Goal: Information Seeking & Learning: Learn about a topic

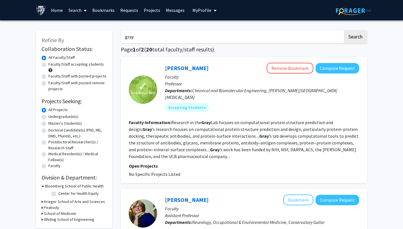
drag, startPoint x: 267, startPoint y: 38, endPoint x: 125, endPoint y: 24, distance: 143.2
click at [344, 30] on button "Search" at bounding box center [355, 36] width 23 height 13
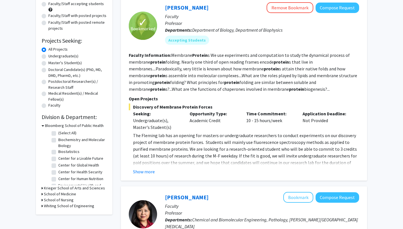
scroll to position [62, 0]
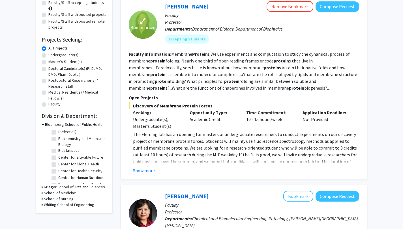
click at [145, 166] on fg-read-more "The [PERSON_NAME] lab has an opening for masters or undergraduate researchers t…" at bounding box center [244, 152] width 230 height 43
click at [150, 169] on button "Show more" at bounding box center [144, 170] width 22 height 7
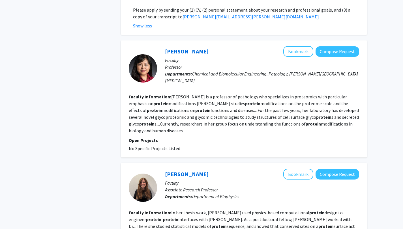
scroll to position [282, 0]
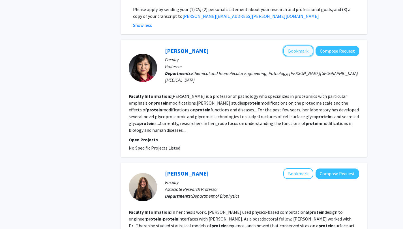
click at [299, 46] on button "Bookmark" at bounding box center [298, 51] width 30 height 11
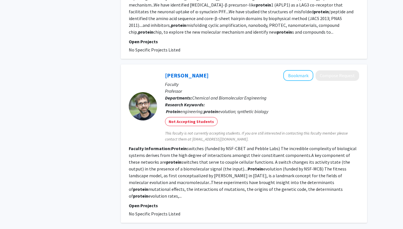
scroll to position [1184, 0]
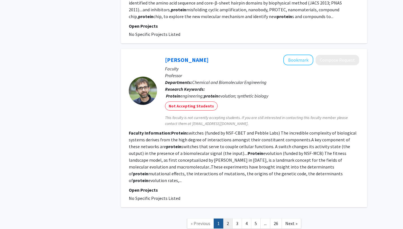
click at [223, 219] on link "2" at bounding box center [228, 224] width 10 height 10
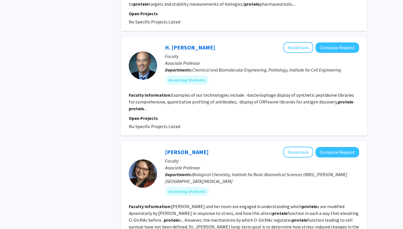
scroll to position [532, 0]
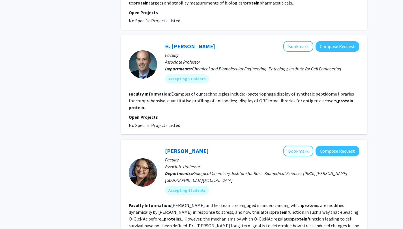
click at [355, 91] on fg-read-more "Examples of our technologies include: -bacteriophage display of synthetic pepti…" at bounding box center [242, 100] width 226 height 19
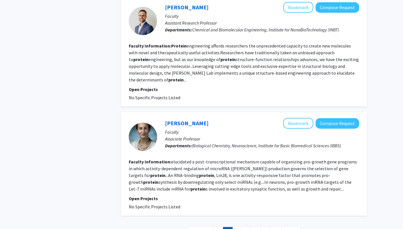
scroll to position [1050, 0]
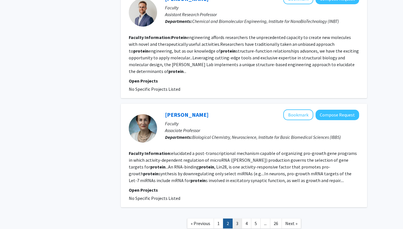
click at [238, 219] on link "3" at bounding box center [237, 224] width 10 height 10
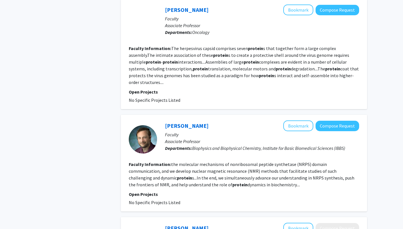
scroll to position [966, 0]
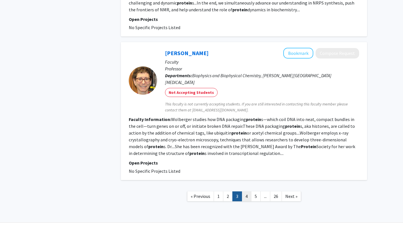
click at [248, 191] on link "4" at bounding box center [247, 196] width 10 height 10
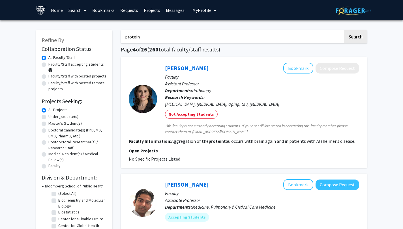
drag, startPoint x: 171, startPoint y: 35, endPoint x: 105, endPoint y: 33, distance: 65.1
type input "reconstruction"
click at [344, 30] on button "Search" at bounding box center [355, 36] width 23 height 13
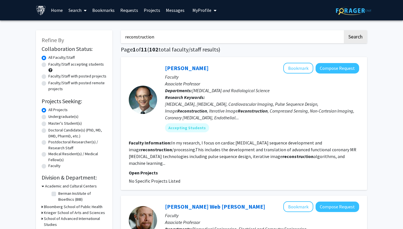
click at [108, 10] on link "Bookmarks" at bounding box center [103, 10] width 28 height 20
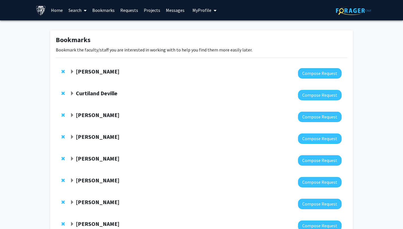
scroll to position [86, 0]
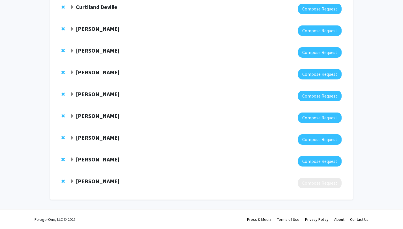
click at [101, 114] on strong "[PERSON_NAME]" at bounding box center [98, 115] width 44 height 7
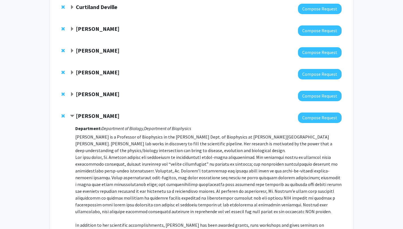
click at [101, 114] on strong "[PERSON_NAME]" at bounding box center [98, 115] width 44 height 7
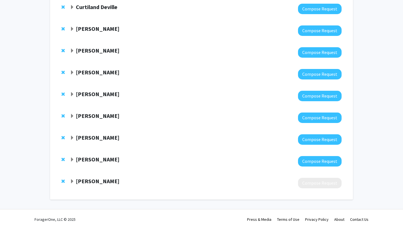
click at [92, 135] on strong "[PERSON_NAME]" at bounding box center [98, 137] width 44 height 7
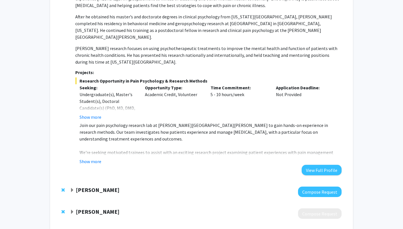
scroll to position [254, 0]
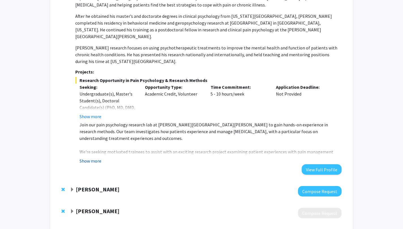
click at [93, 158] on button "Show more" at bounding box center [90, 161] width 22 height 7
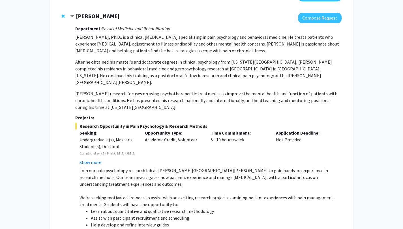
scroll to position [192, 0]
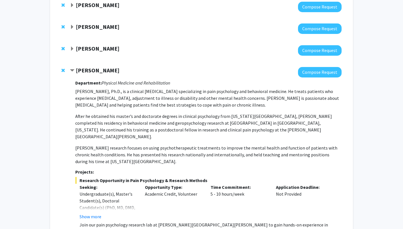
click at [81, 68] on strong "[PERSON_NAME]" at bounding box center [98, 70] width 44 height 7
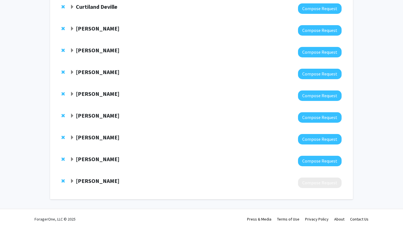
scroll to position [86, 0]
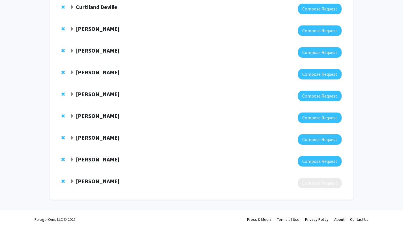
click at [103, 75] on strong "[PERSON_NAME]" at bounding box center [98, 72] width 44 height 7
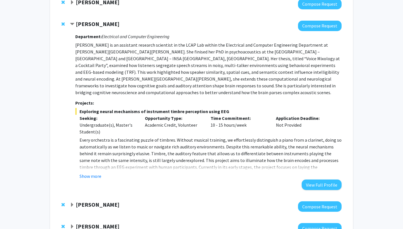
scroll to position [135, 0]
click at [92, 173] on button "Show more" at bounding box center [90, 176] width 22 height 7
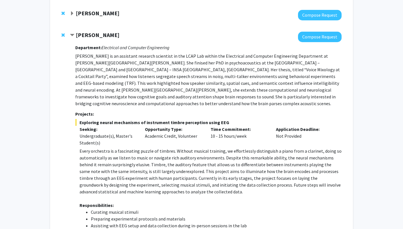
scroll to position [118, 0]
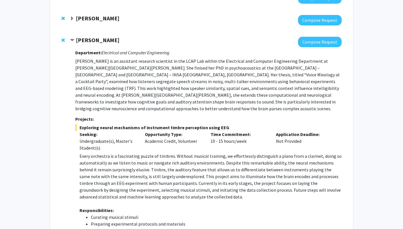
click at [92, 41] on strong "[PERSON_NAME]" at bounding box center [98, 39] width 44 height 7
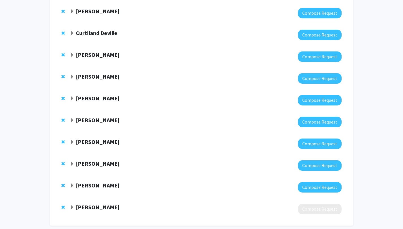
scroll to position [86, 0]
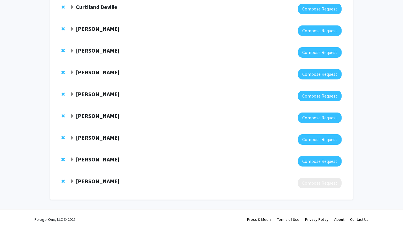
click at [82, 120] on div at bounding box center [205, 118] width 271 height 10
click at [85, 119] on strong "[PERSON_NAME]" at bounding box center [98, 115] width 44 height 7
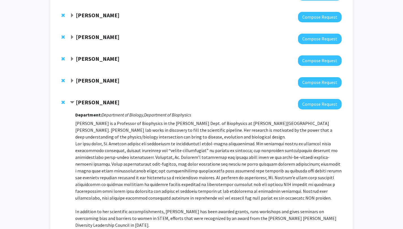
scroll to position [100, 0]
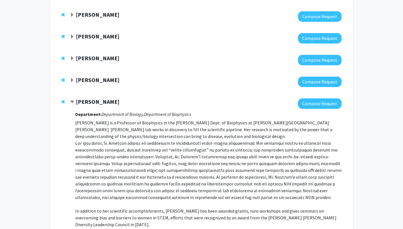
click at [83, 102] on strong "[PERSON_NAME]" at bounding box center [98, 101] width 44 height 7
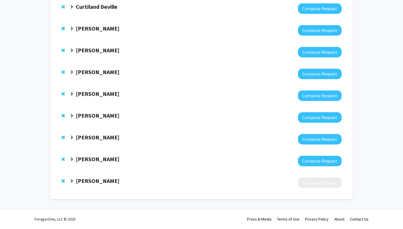
scroll to position [86, 0]
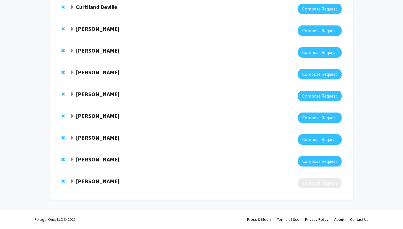
click at [102, 72] on strong "[PERSON_NAME]" at bounding box center [98, 72] width 44 height 7
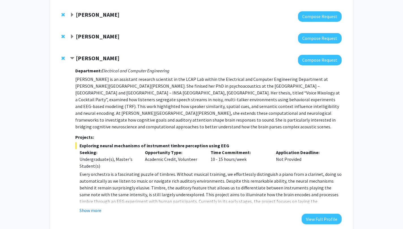
click at [108, 58] on strong "[PERSON_NAME]" at bounding box center [98, 58] width 44 height 7
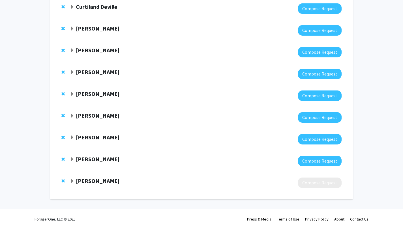
scroll to position [86, 0]
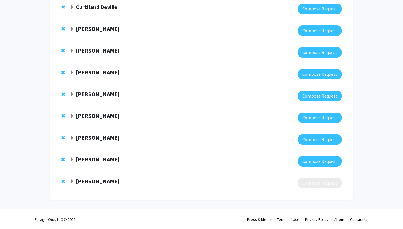
click at [107, 74] on strong "[PERSON_NAME]" at bounding box center [98, 72] width 44 height 7
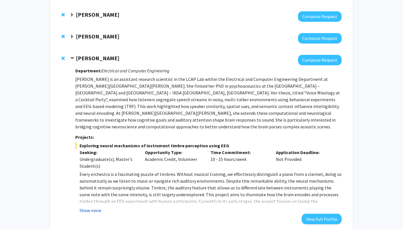
click at [93, 207] on button "Show more" at bounding box center [90, 210] width 22 height 7
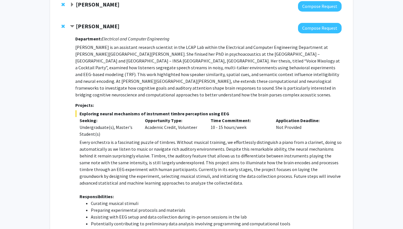
scroll to position [132, 0]
click at [103, 24] on strong "[PERSON_NAME]" at bounding box center [98, 26] width 44 height 7
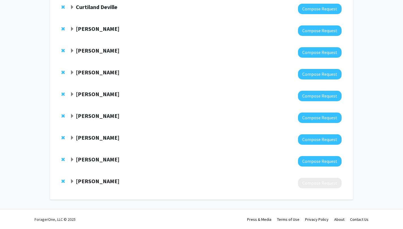
click at [99, 113] on strong "[PERSON_NAME]" at bounding box center [98, 115] width 44 height 7
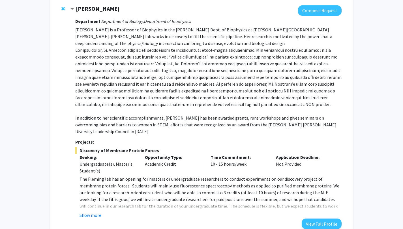
scroll to position [194, 0]
click at [100, 10] on strong "[PERSON_NAME]" at bounding box center [98, 8] width 44 height 7
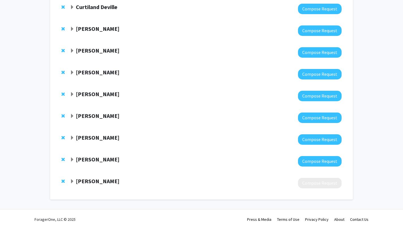
click at [96, 139] on strong "[PERSON_NAME]" at bounding box center [98, 137] width 44 height 7
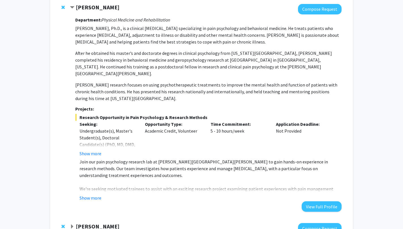
scroll to position [217, 0]
click at [95, 150] on button "Show more" at bounding box center [90, 153] width 22 height 7
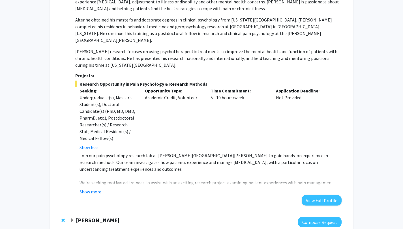
scroll to position [253, 0]
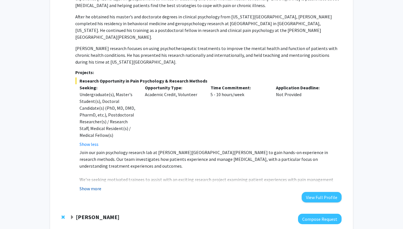
click at [93, 185] on button "Show more" at bounding box center [90, 188] width 22 height 7
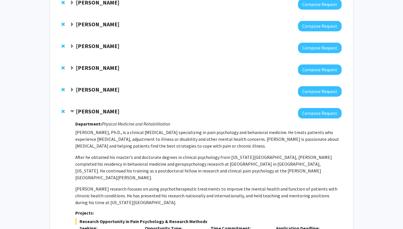
scroll to position [97, 0]
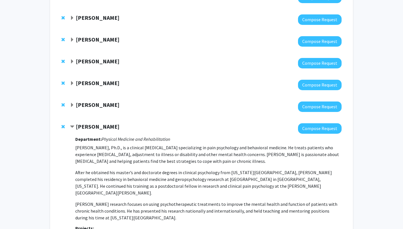
click at [116, 61] on strong "[PERSON_NAME]" at bounding box center [98, 61] width 44 height 7
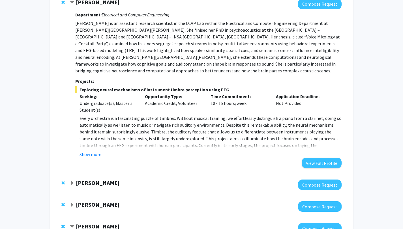
scroll to position [157, 0]
click at [92, 151] on button "Show more" at bounding box center [90, 154] width 22 height 7
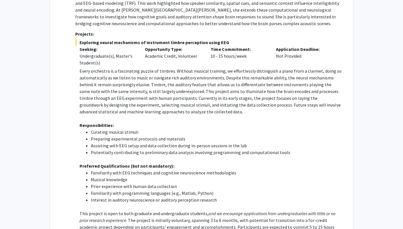
scroll to position [204, 0]
